Goal: Transaction & Acquisition: Book appointment/travel/reservation

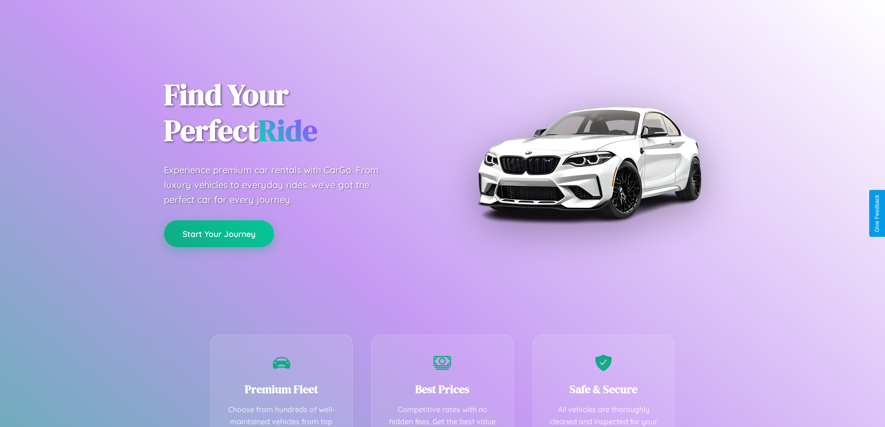
click at [219, 234] on button "Start Your Journey" at bounding box center [219, 233] width 110 height 27
click at [219, 233] on button "Start Your Journey" at bounding box center [219, 233] width 110 height 27
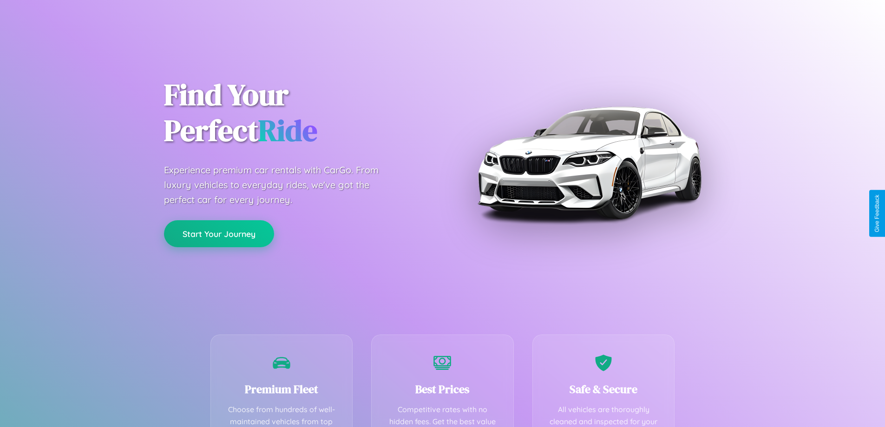
click at [219, 233] on button "Start Your Journey" at bounding box center [219, 233] width 110 height 27
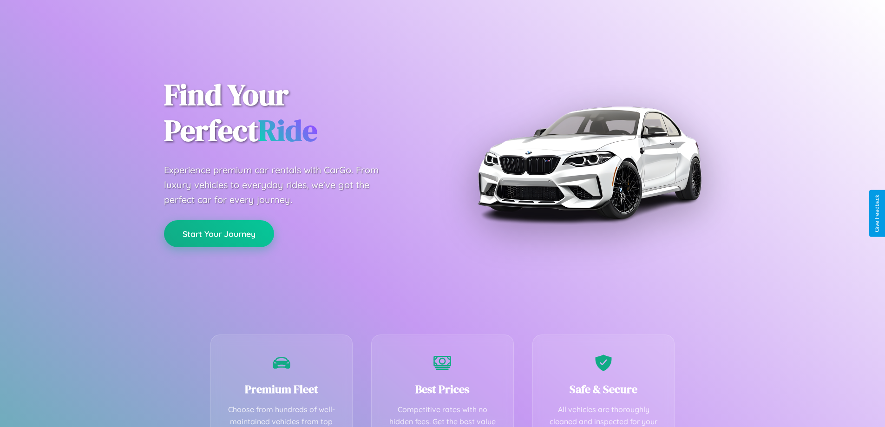
click at [219, 233] on button "Start Your Journey" at bounding box center [219, 233] width 110 height 27
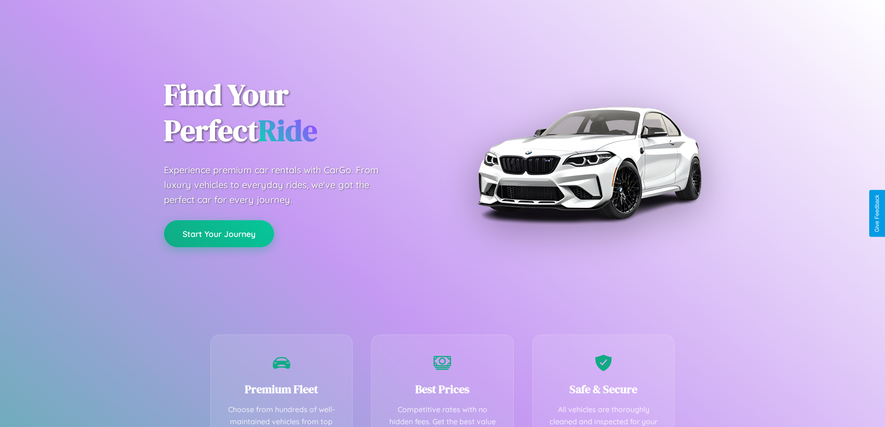
click at [219, 233] on button "Start Your Journey" at bounding box center [219, 233] width 110 height 27
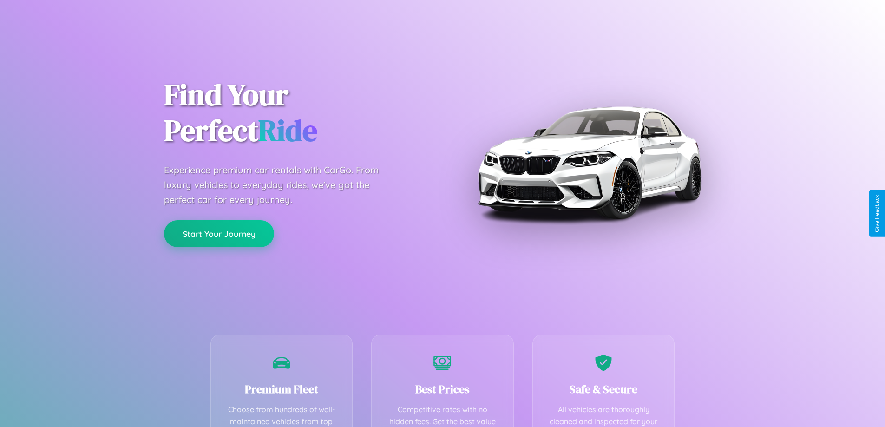
click at [219, 233] on button "Start Your Journey" at bounding box center [219, 233] width 110 height 27
